Goal: Find specific page/section: Find specific page/section

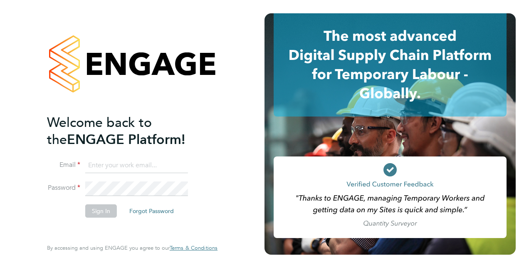
type input "craig.milner@vistry.co.uk"
click at [105, 210] on button "Sign In" at bounding box center [101, 210] width 32 height 13
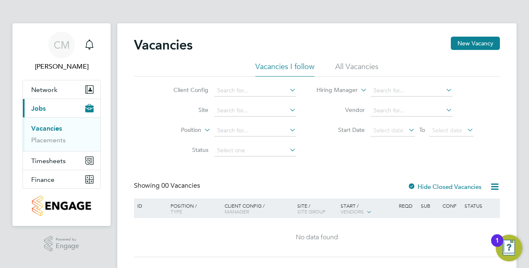
click at [57, 144] on ul "Vacancies Placements" at bounding box center [61, 134] width 77 height 34
click at [56, 141] on link "Placements" at bounding box center [48, 140] width 35 height 8
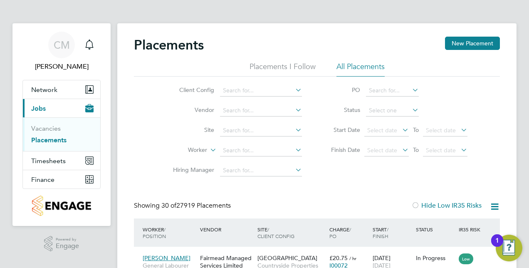
click at [294, 128] on icon at bounding box center [294, 130] width 0 height 12
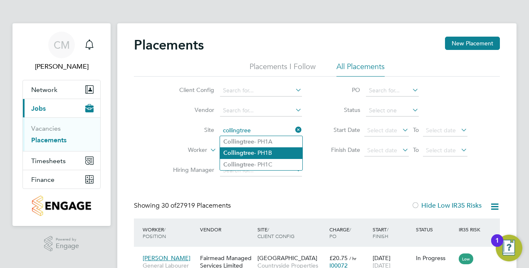
click at [275, 148] on li "Collingtree - PH1B" at bounding box center [261, 152] width 82 height 11
type input "Collingtree - PH1B"
